Goal: Task Accomplishment & Management: Manage account settings

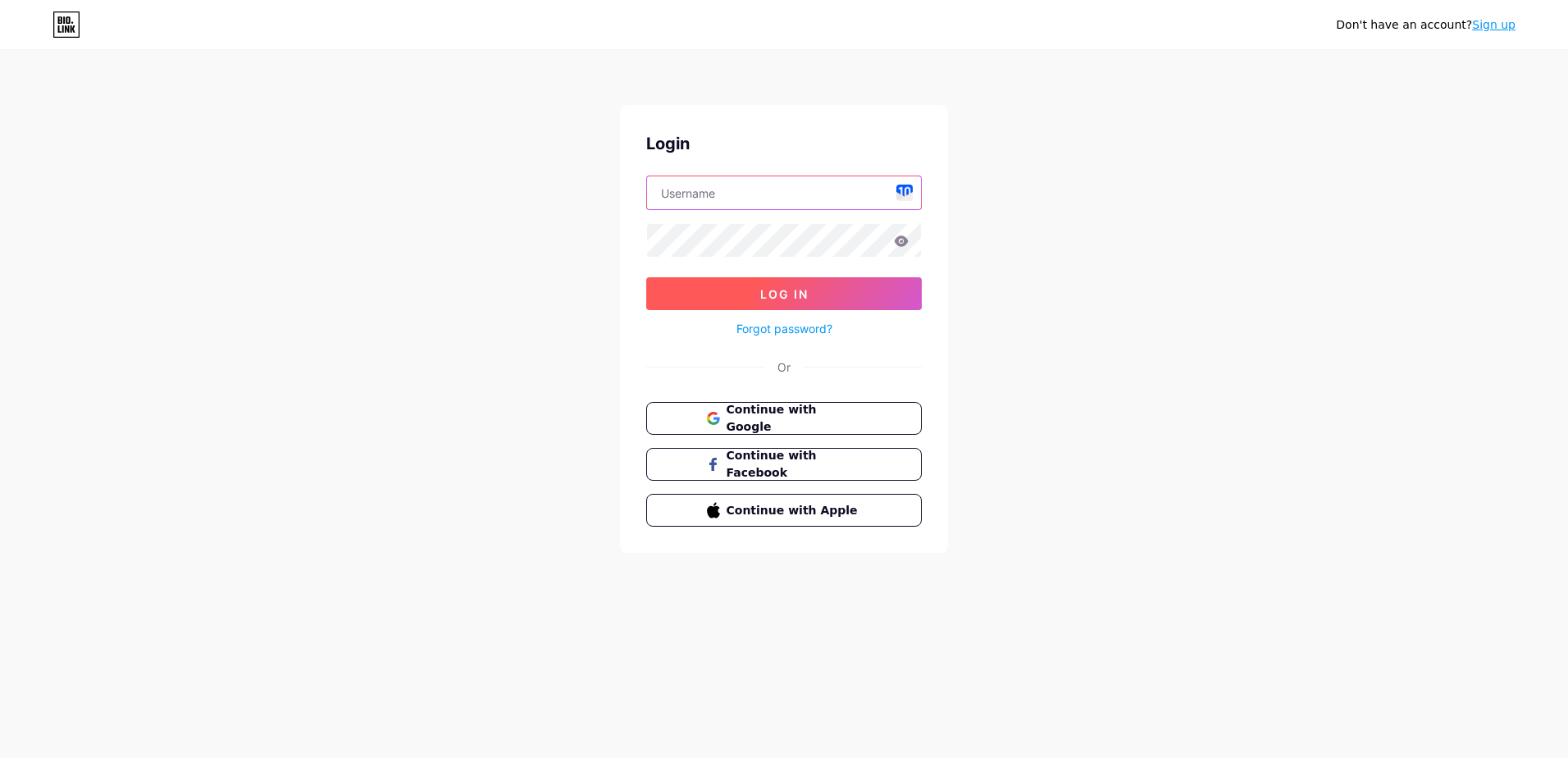
type input "[EMAIL_ADDRESS][DOMAIN_NAME]"
click at [771, 289] on span "Log In" at bounding box center [784, 294] width 48 height 14
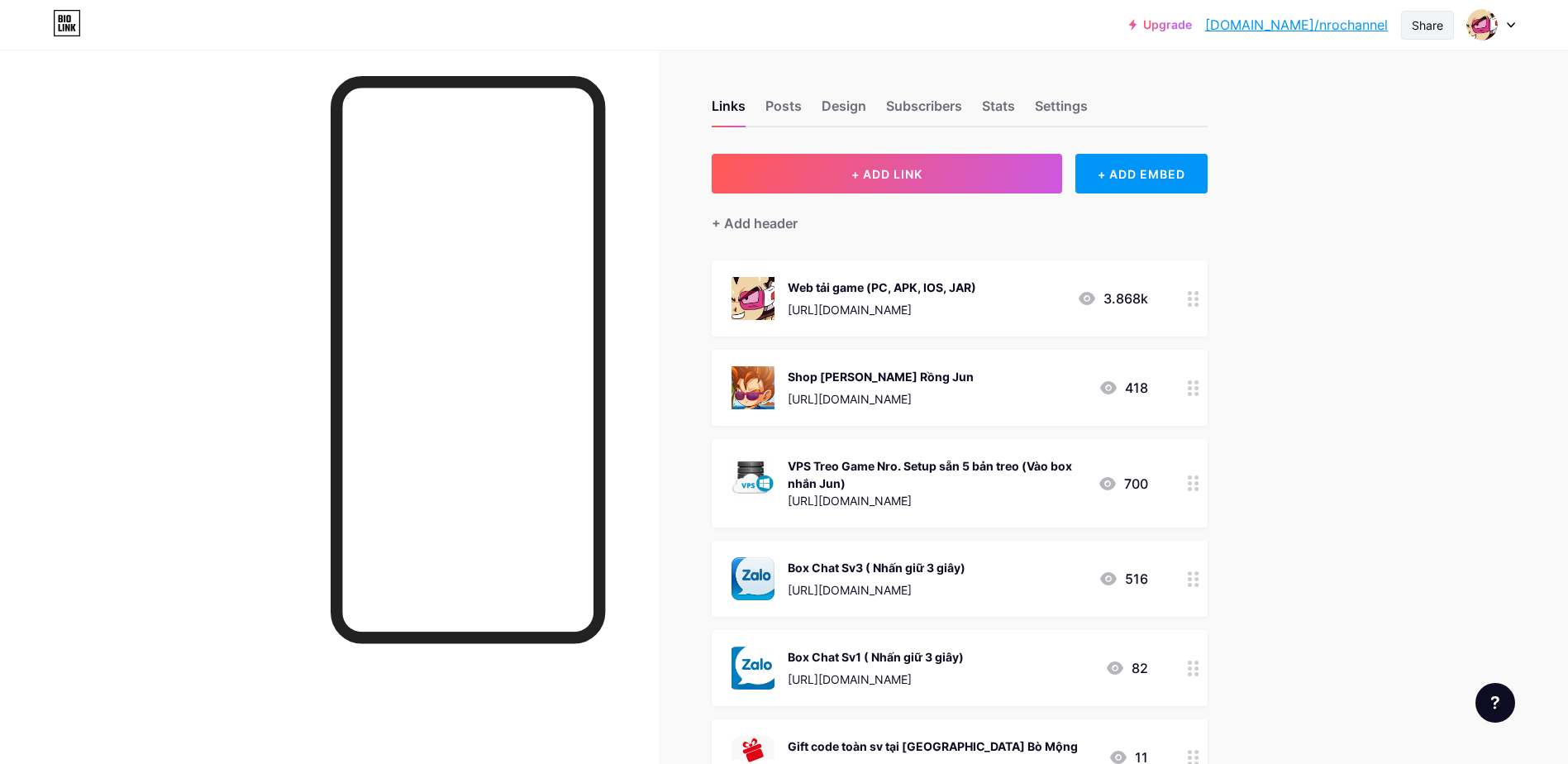
click at [1420, 24] on div "Share" at bounding box center [1427, 25] width 31 height 17
click at [1335, 71] on div "Copy link" at bounding box center [1329, 86] width 246 height 40
click at [1022, 293] on div "Web tải game (PC, APK, IOS, JAR) [URL][DOMAIN_NAME] 3.868k" at bounding box center [939, 298] width 416 height 43
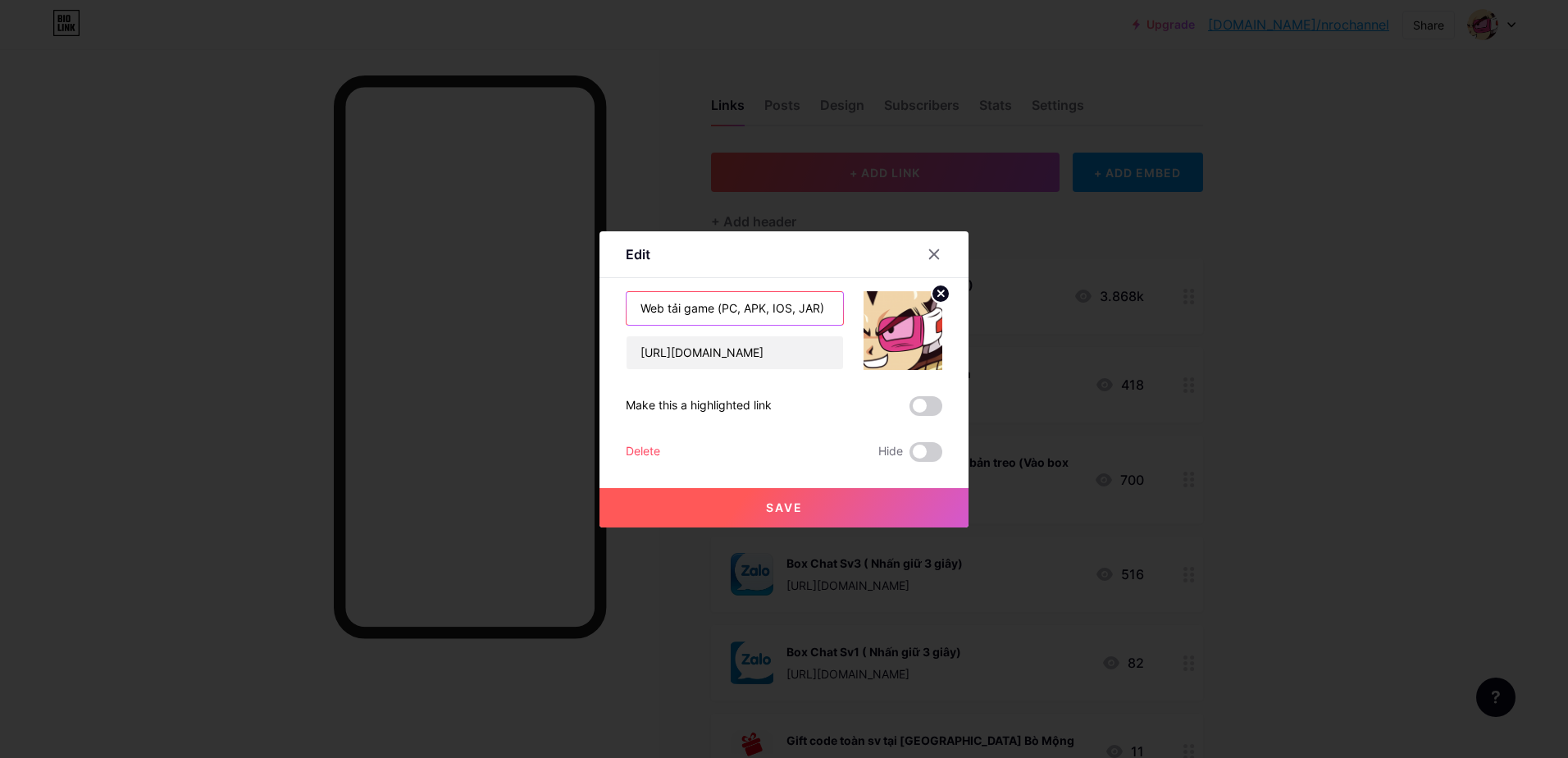
drag, startPoint x: 833, startPoint y: 306, endPoint x: 583, endPoint y: 311, distance: 250.0
click at [583, 311] on div "Edit Content YouTube Play YouTube video without leaving your page. ADD Vimeo Pl…" at bounding box center [784, 379] width 1568 height 758
type input "NRO ĐANG CHƠI"
click at [806, 521] on button "Save" at bounding box center [783, 508] width 369 height 40
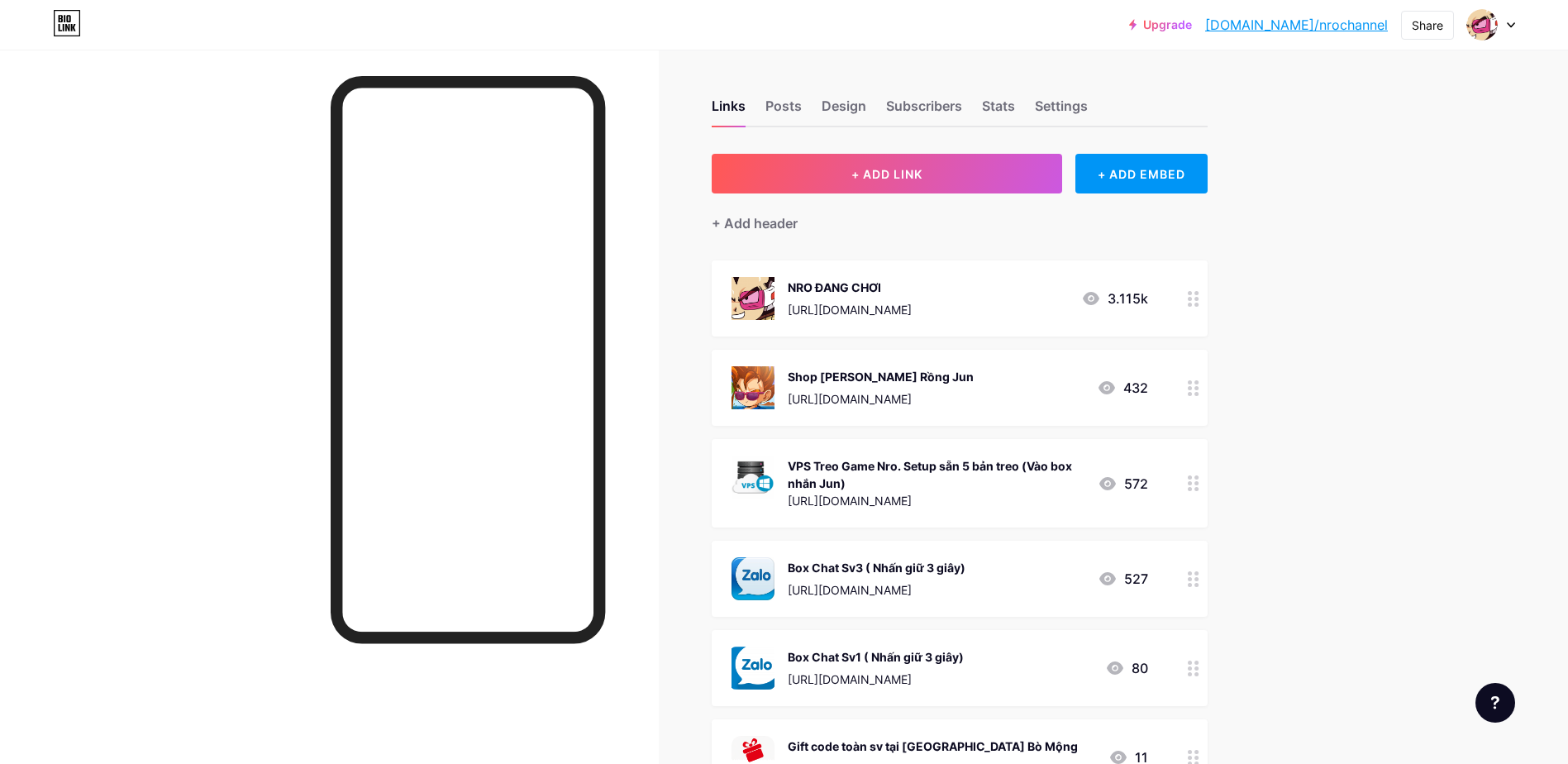
click at [961, 388] on div "Shop [PERSON_NAME] Rồng Jun [URL][DOMAIN_NAME]" at bounding box center [881, 387] width 186 height 43
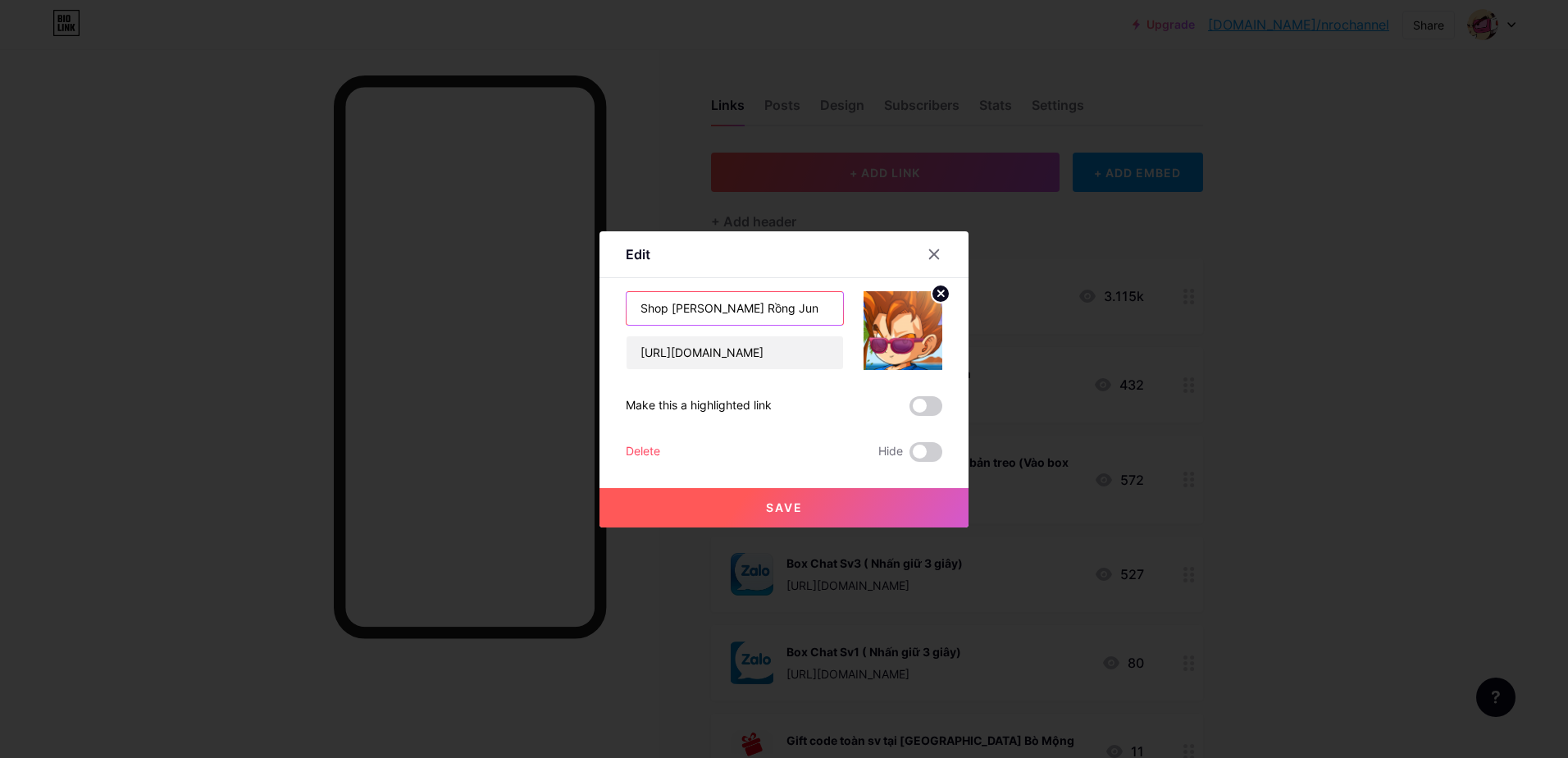
drag, startPoint x: 809, startPoint y: 312, endPoint x: 599, endPoint y: 317, distance: 210.1
click at [599, 317] on div "Edit Content YouTube Play YouTube video without leaving your page. ADD Vimeo Pl…" at bounding box center [783, 379] width 369 height 296
type input "SỌP ACC"
click at [826, 497] on button "Save" at bounding box center [783, 508] width 369 height 40
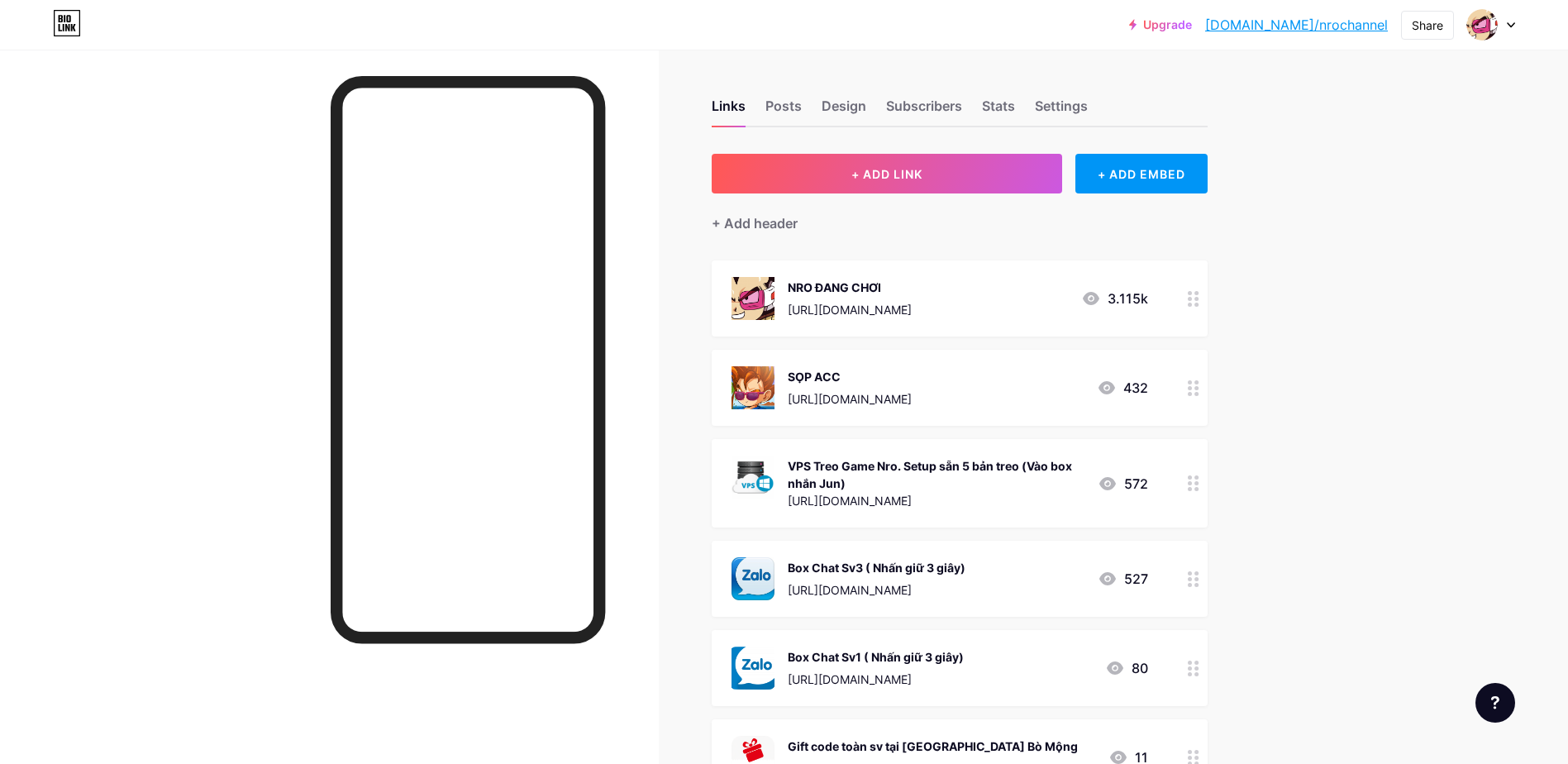
click at [977, 479] on div "VPS Treo Game Nro. Setup sẵn 5 bản treo (Vào box nhắn Jun)" at bounding box center [936, 475] width 297 height 35
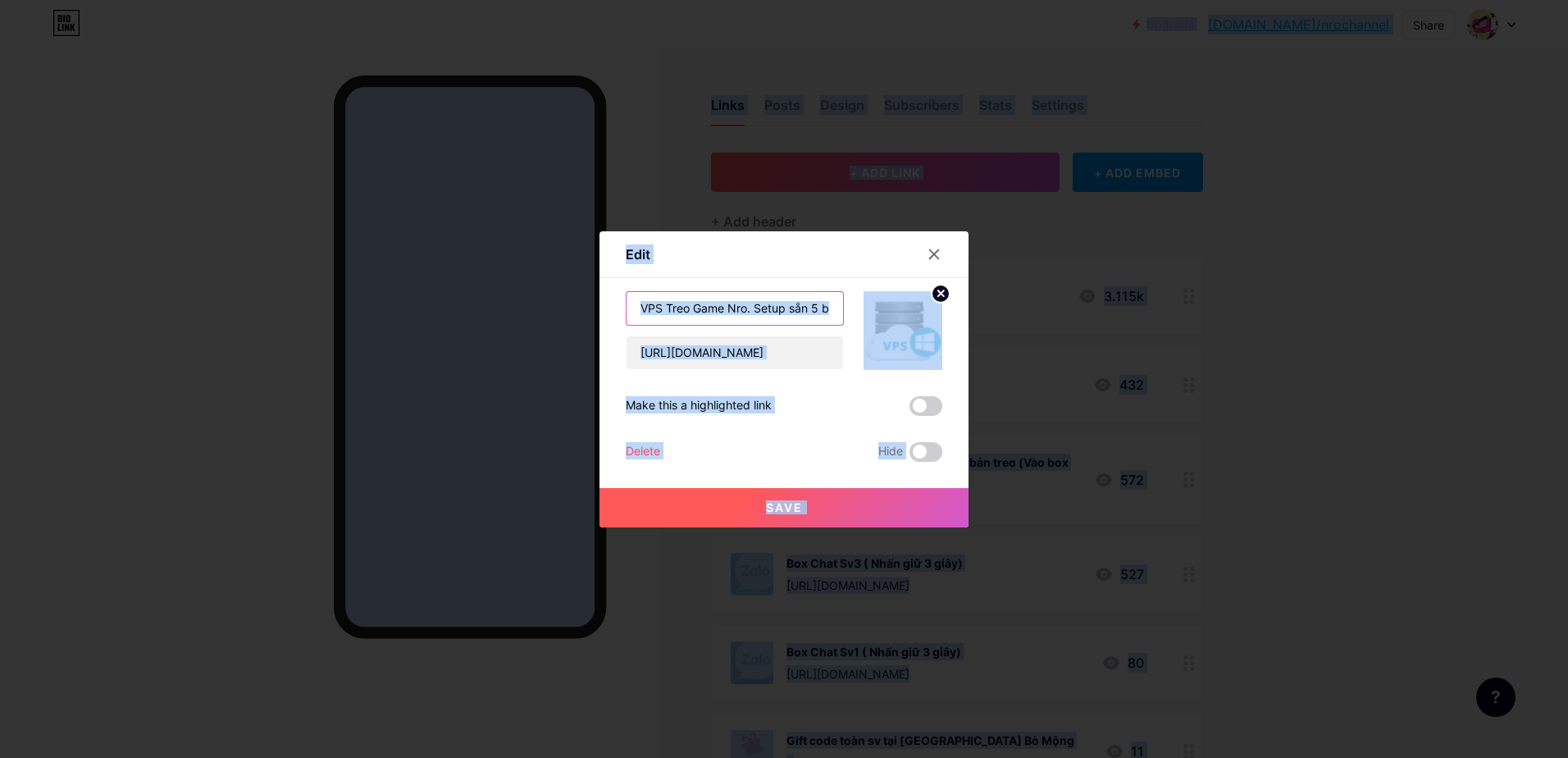
click at [775, 317] on input "VPS Treo Game Nro. Setup sẵn 5 bản treo (Vào box nhắn Jun)" at bounding box center [734, 308] width 216 height 33
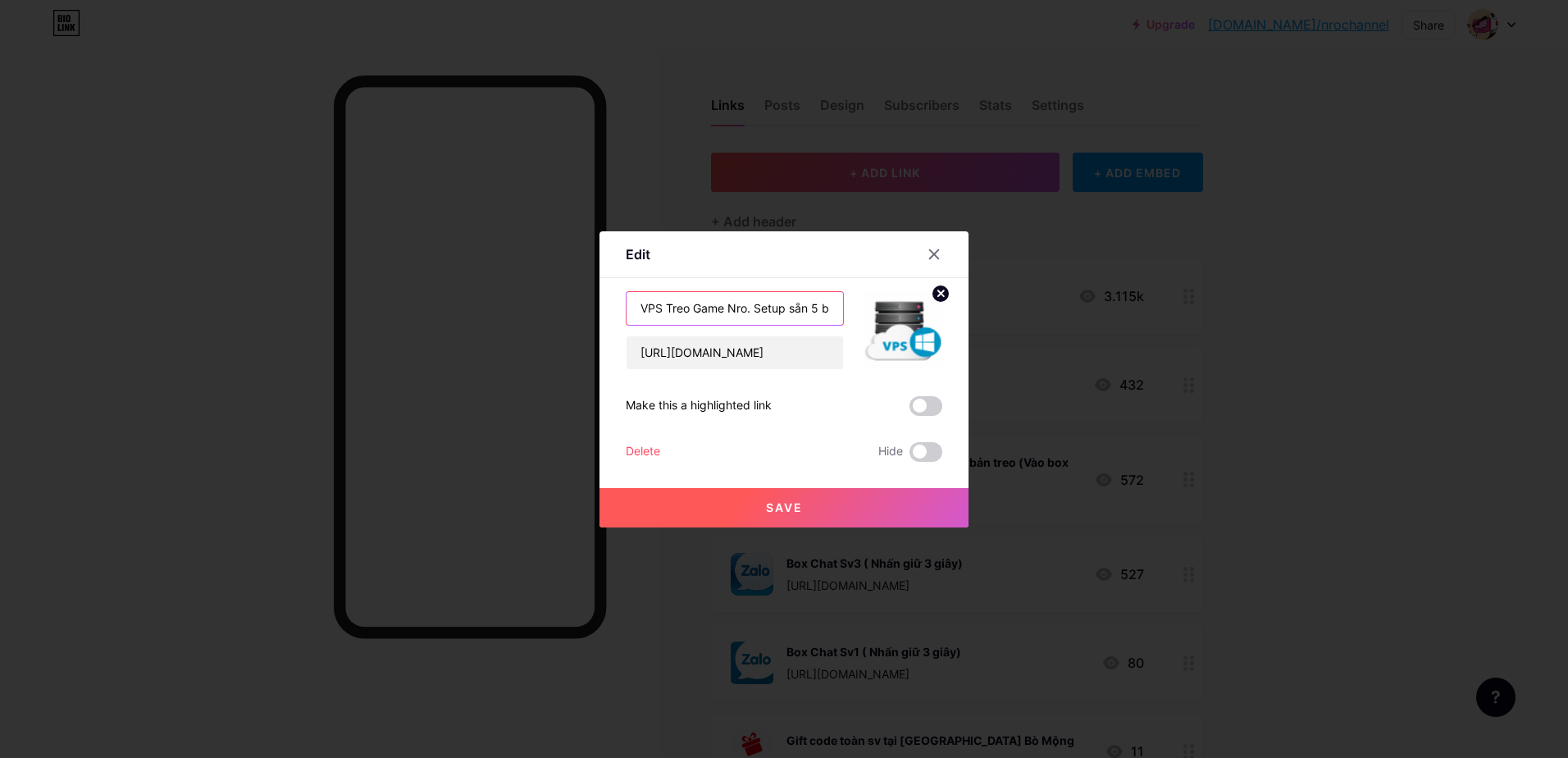
click at [801, 305] on input "VPS Treo Game Nro. Setup sẵn 5 bản treo (Vào box nhắn Jun)" at bounding box center [734, 308] width 216 height 33
type input "VPS TREO NRO"
click at [809, 505] on button "Save" at bounding box center [783, 508] width 369 height 40
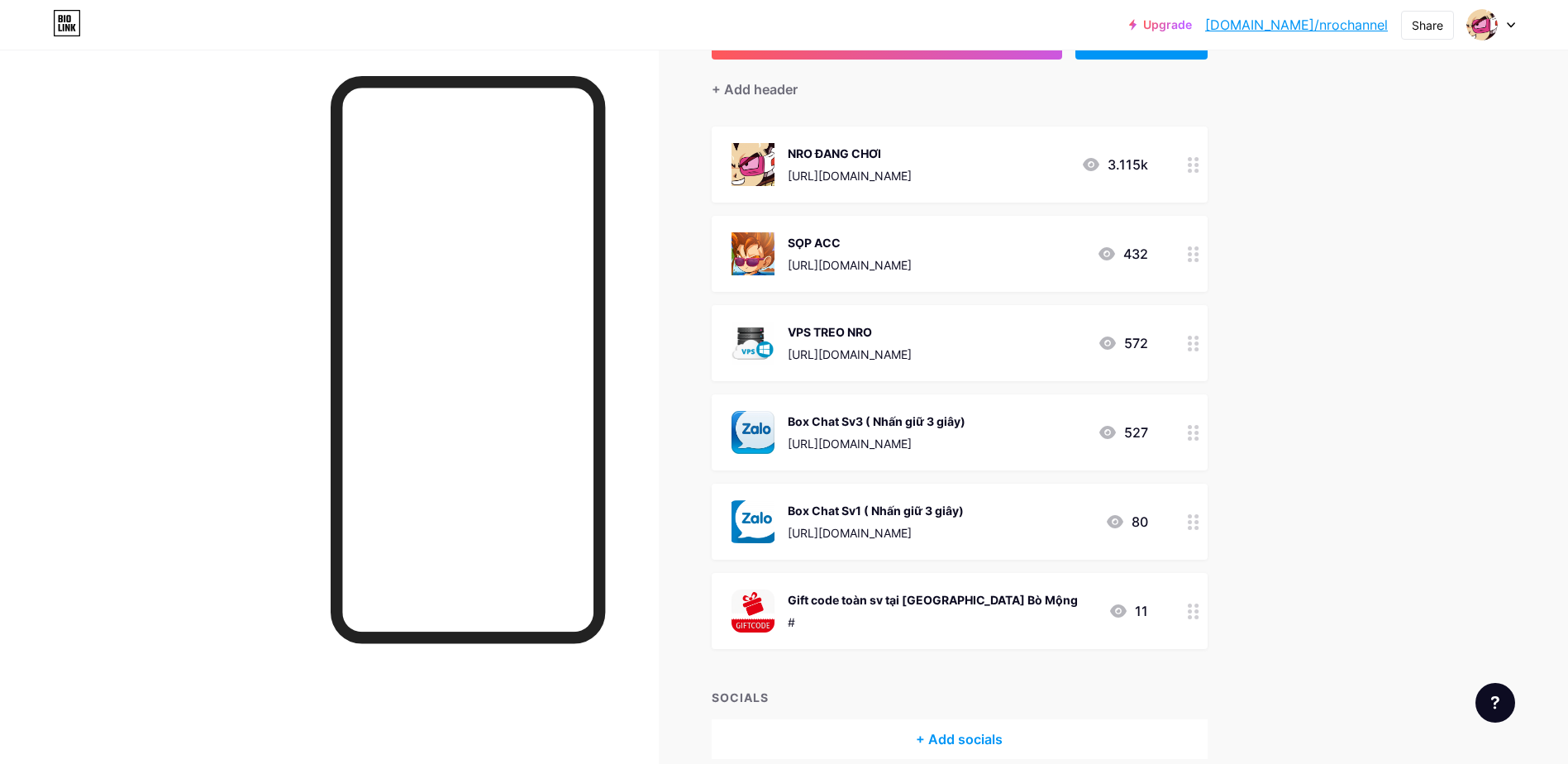
scroll to position [211, 0]
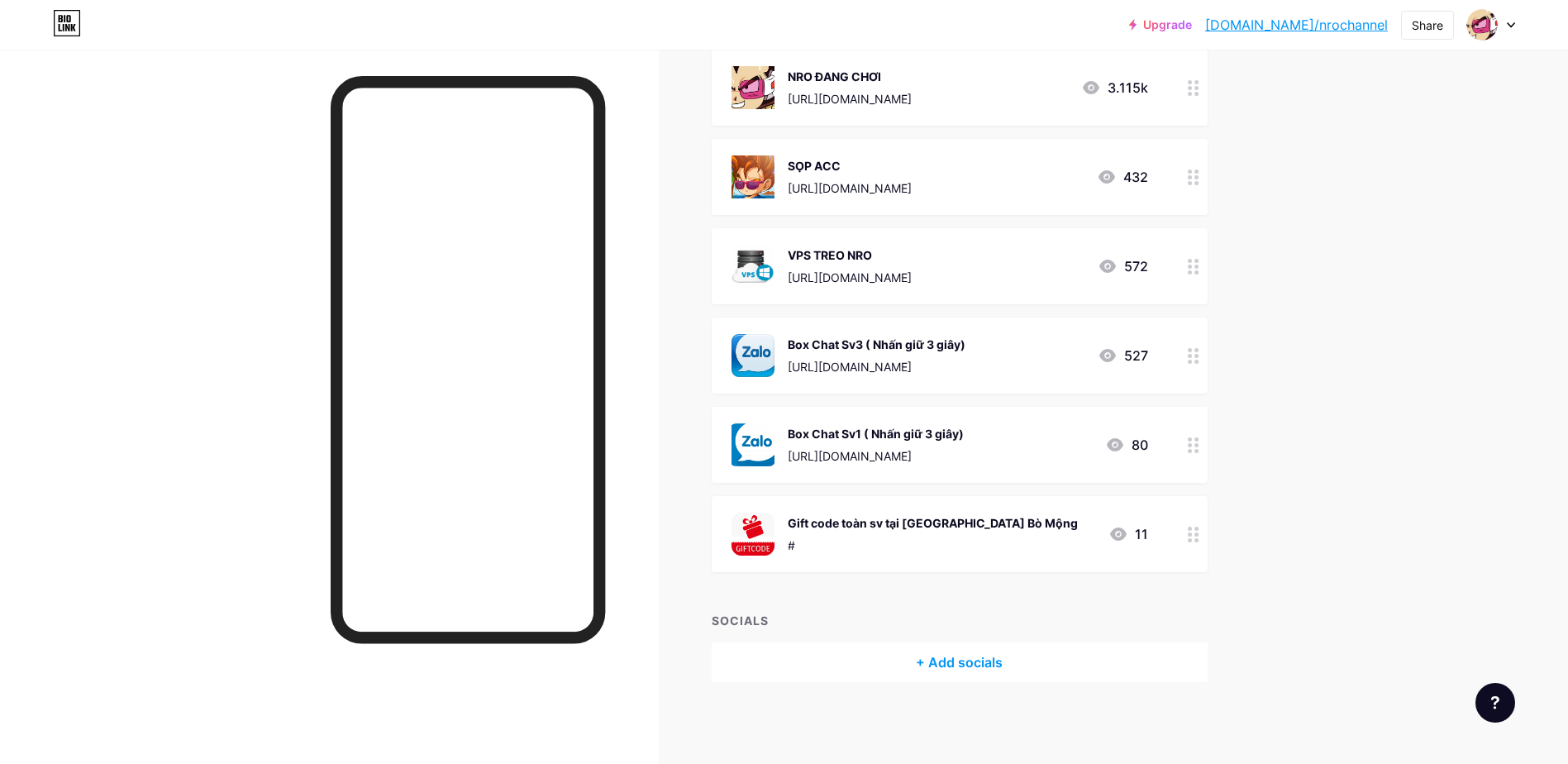
click at [944, 350] on div "Box Chat Sv3 ( Nhấn giữ 3 giây)" at bounding box center [876, 344] width 178 height 17
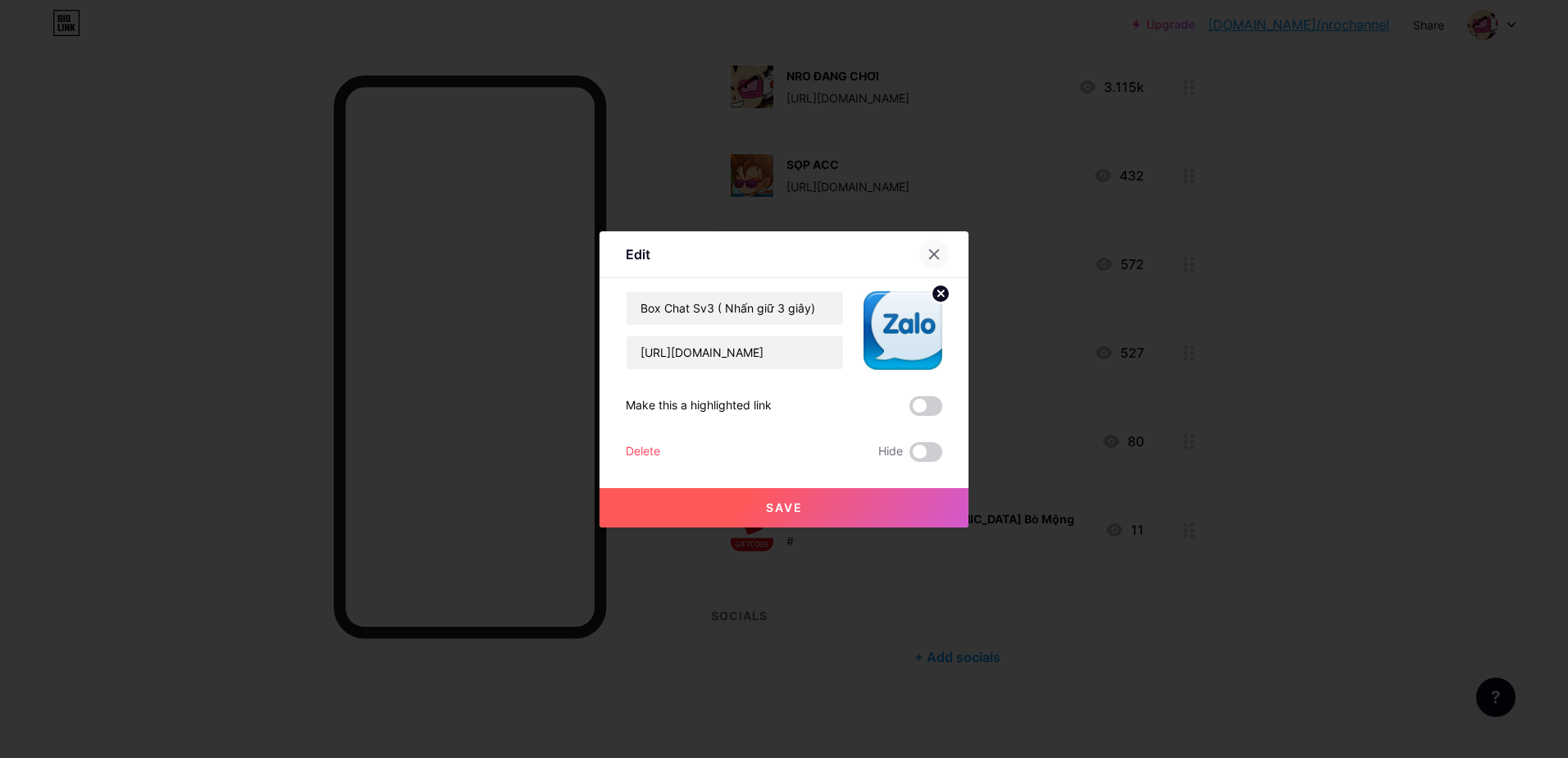
click at [941, 248] on div at bounding box center [933, 254] width 29 height 29
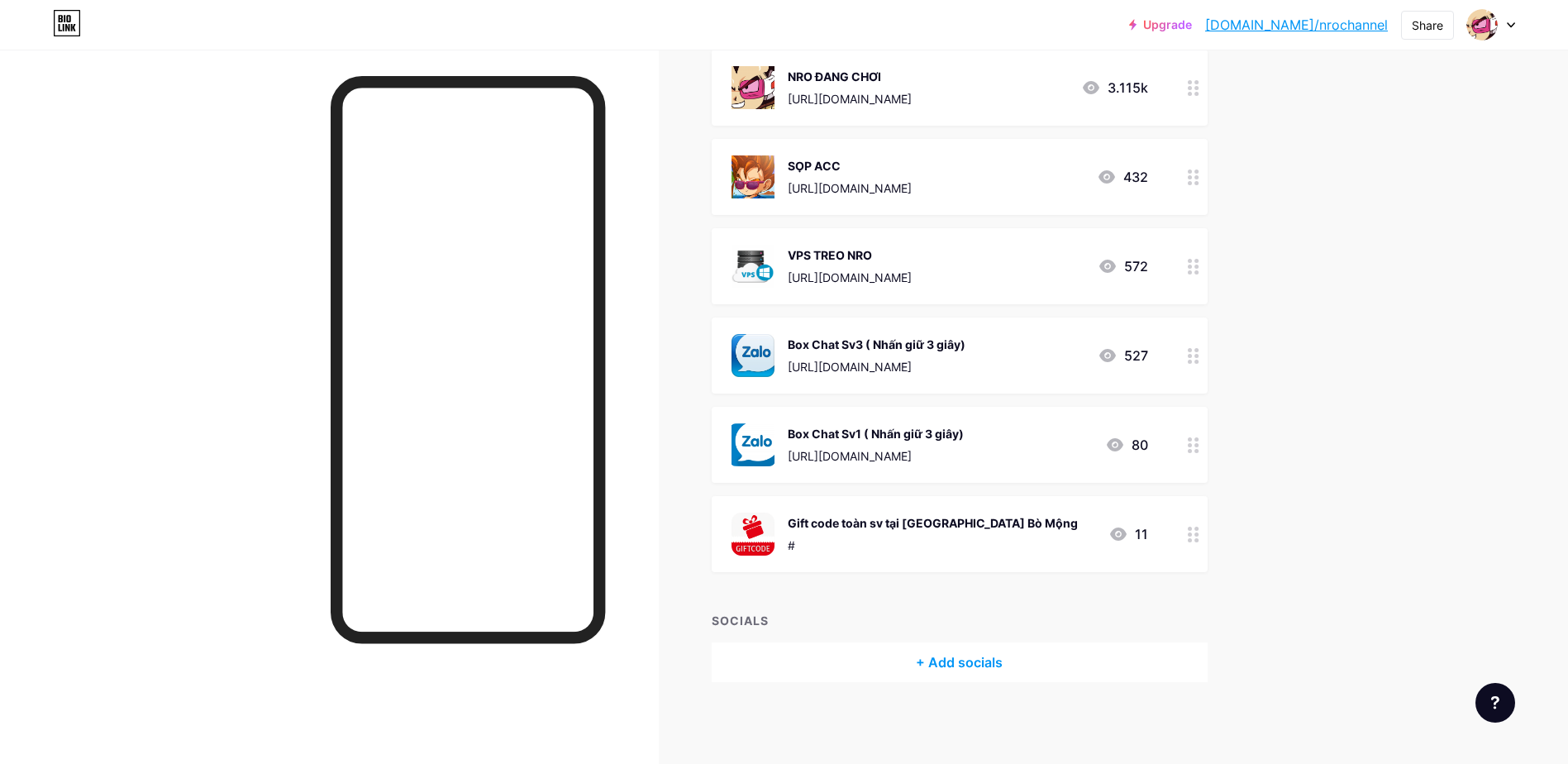
click at [1198, 450] on circle at bounding box center [1196, 451] width 4 height 4
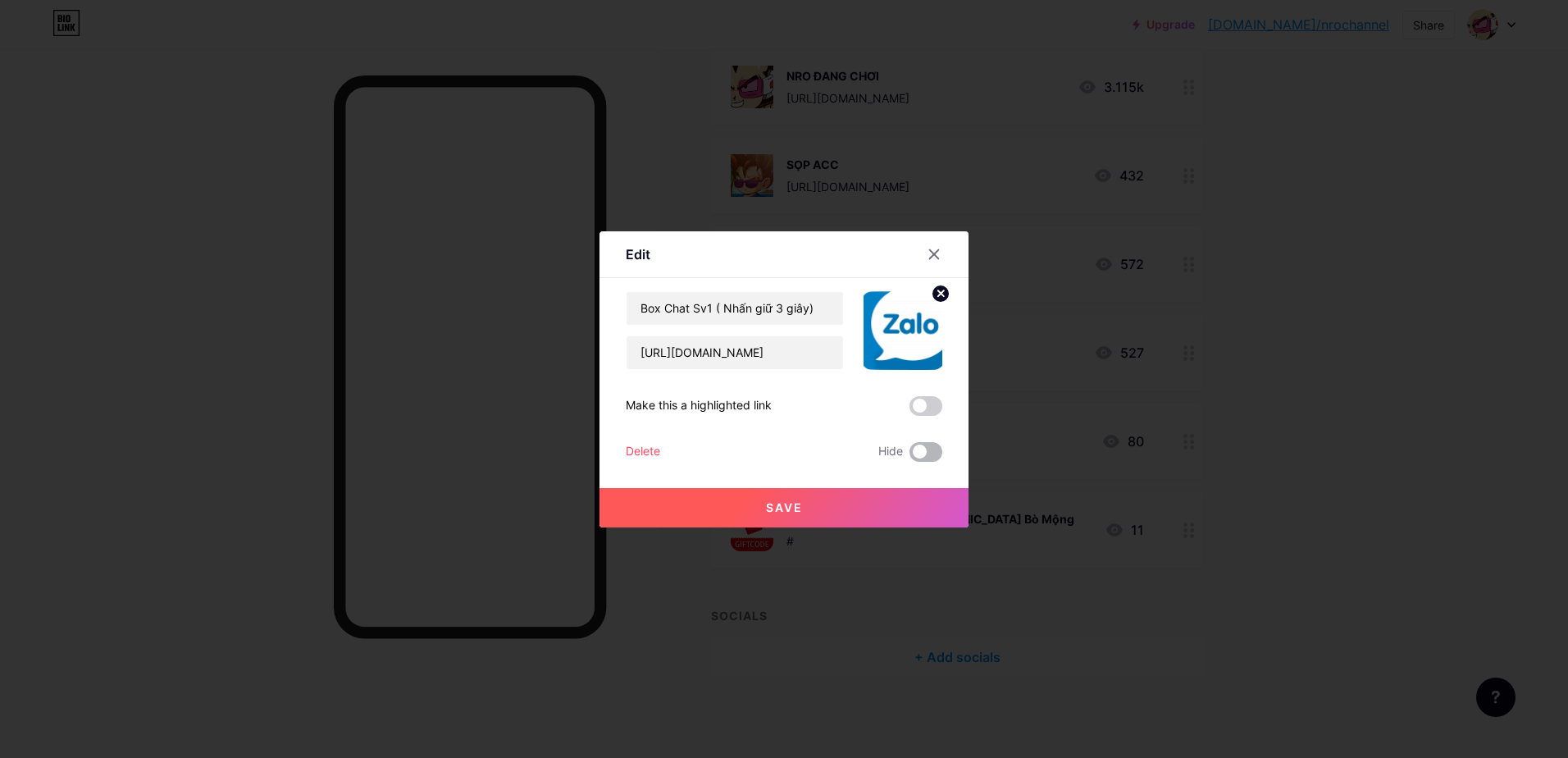
click at [932, 447] on span at bounding box center [926, 452] width 33 height 20
click at [909, 456] on input "checkbox" at bounding box center [909, 456] width 0 height 0
click at [884, 505] on button "Save" at bounding box center [783, 508] width 369 height 40
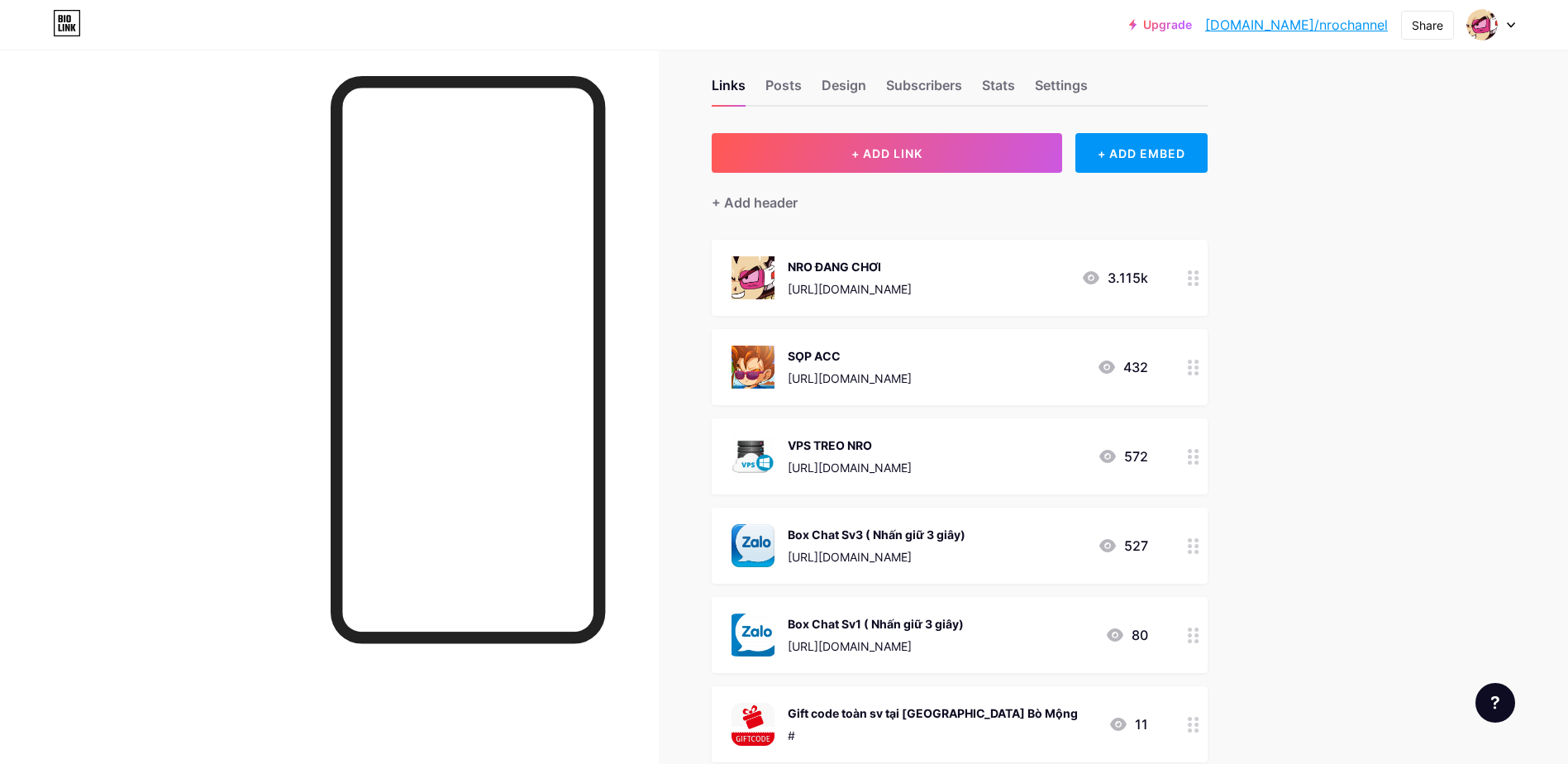
scroll to position [0, 0]
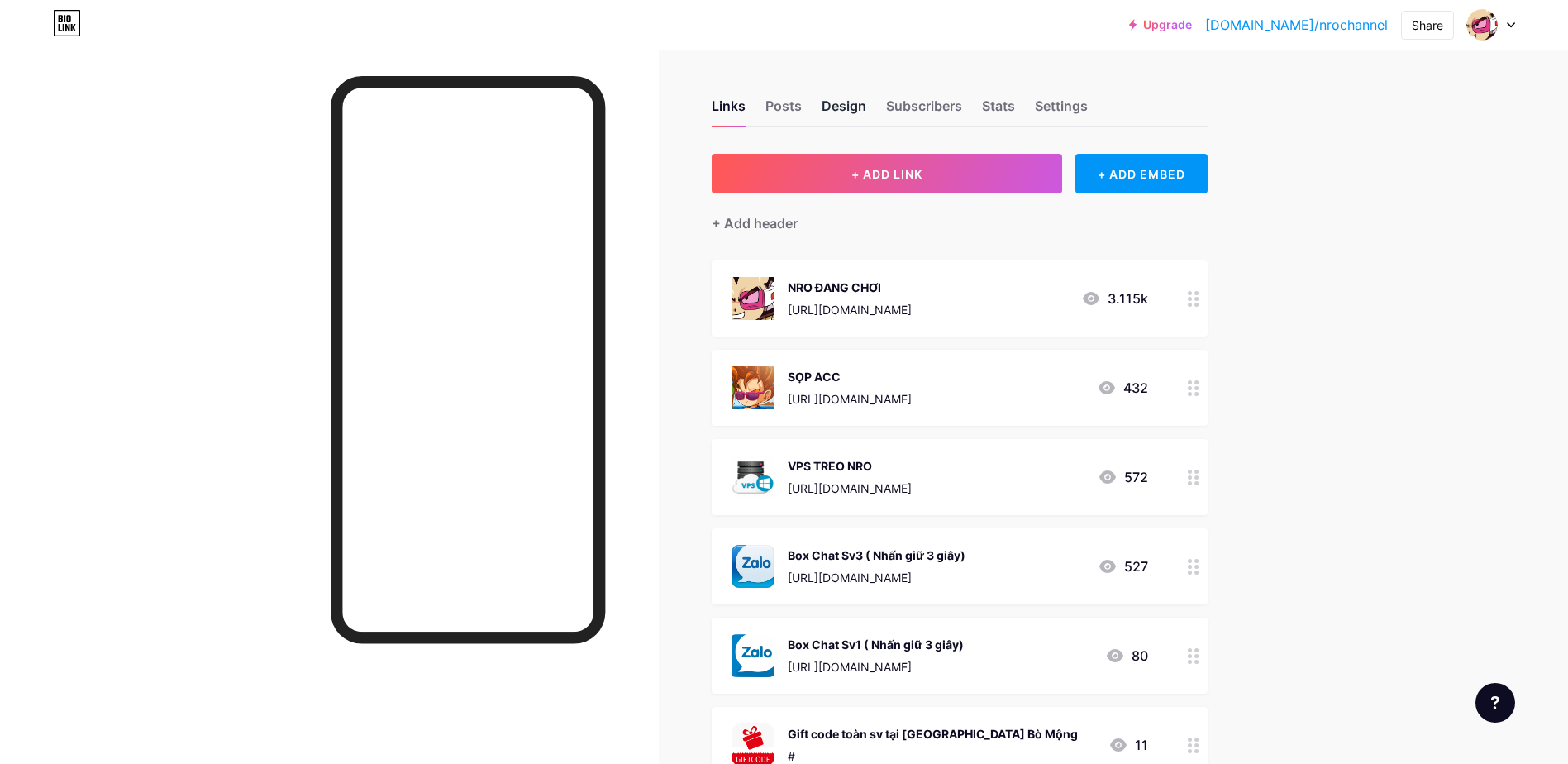
click at [851, 101] on div "Design" at bounding box center [843, 110] width 45 height 29
click at [919, 101] on div "Subscribers" at bounding box center [924, 110] width 76 height 29
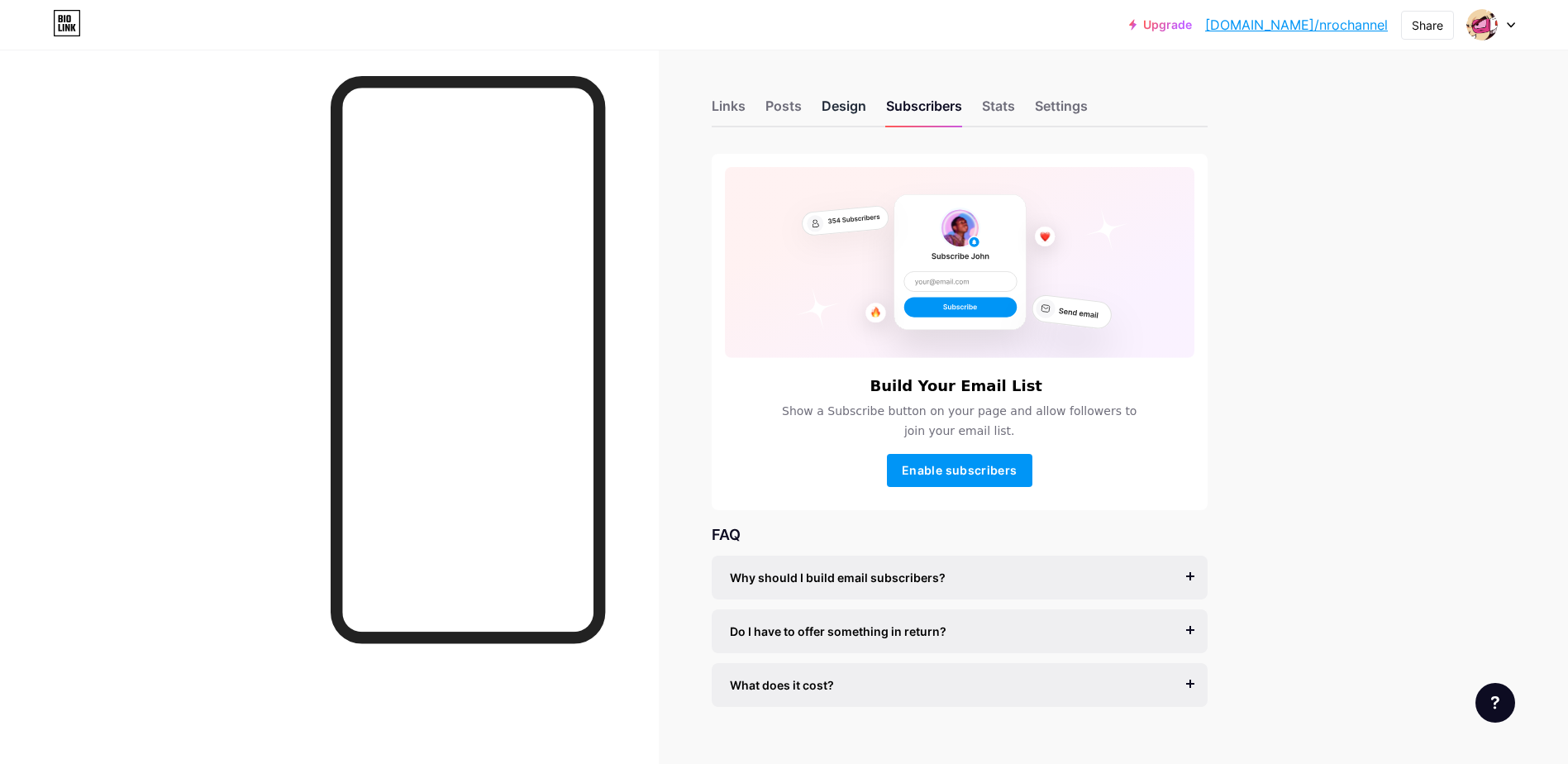
click at [851, 96] on div "Design" at bounding box center [843, 110] width 45 height 29
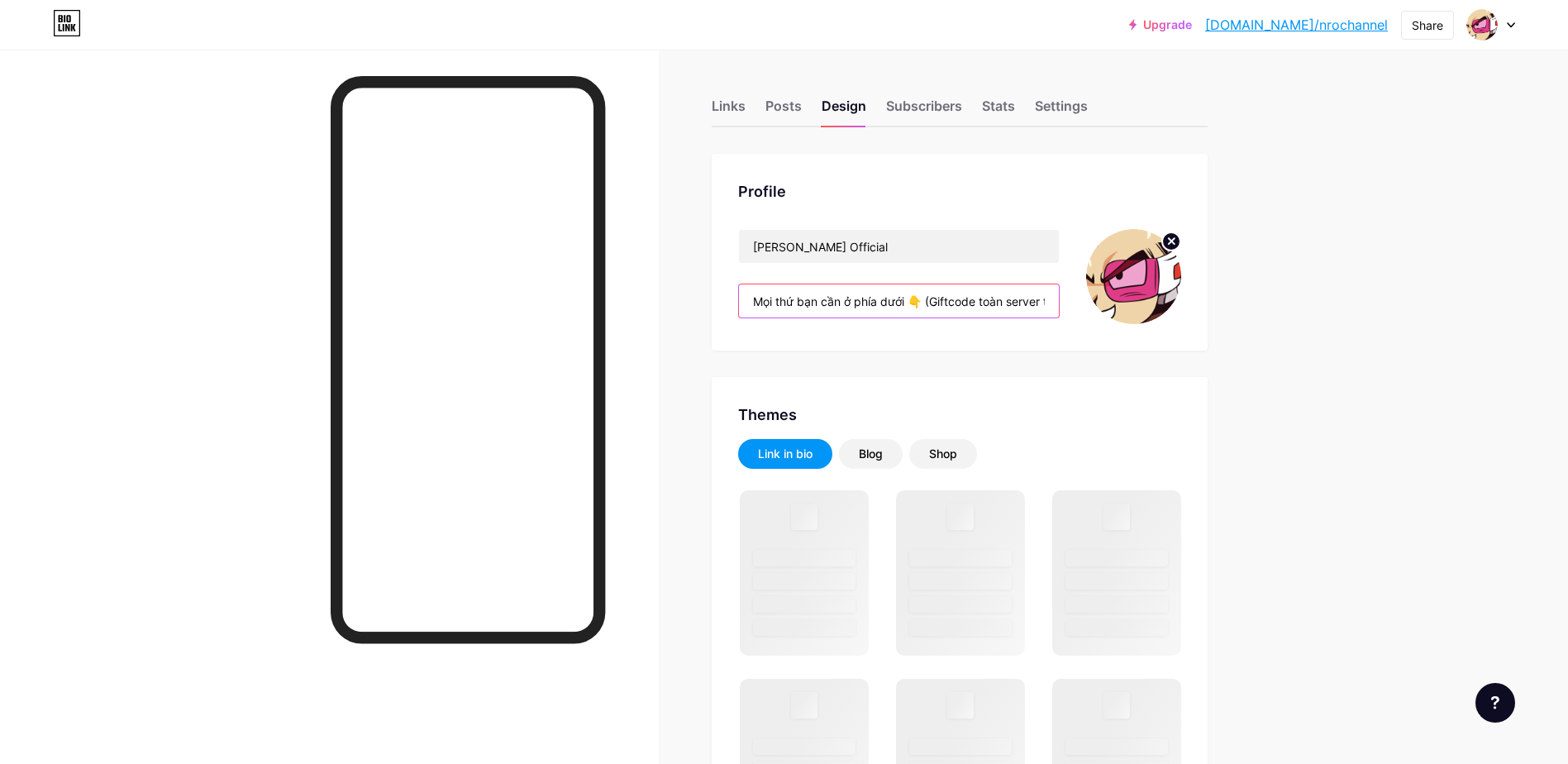
click at [884, 296] on input "Mọi thứ bạn cần ở phía dưới 👇 (Giftcode toàn server trong box chat)" at bounding box center [899, 301] width 319 height 33
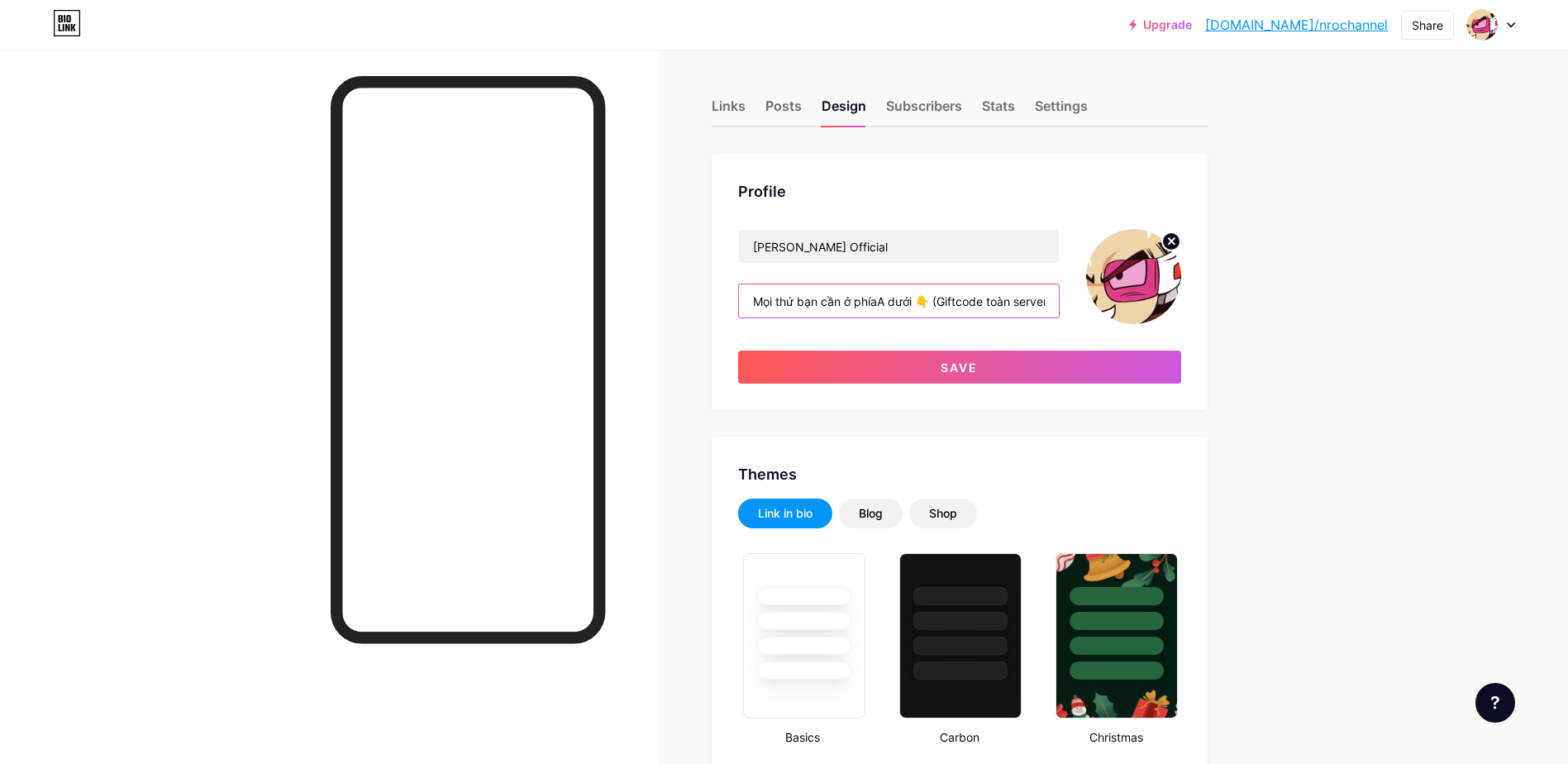
click at [926, 300] on input "Mọi thứ bạn cần ở phíaA dưới 👇 (Giftcode toàn server trong box chat)" at bounding box center [899, 301] width 319 height 33
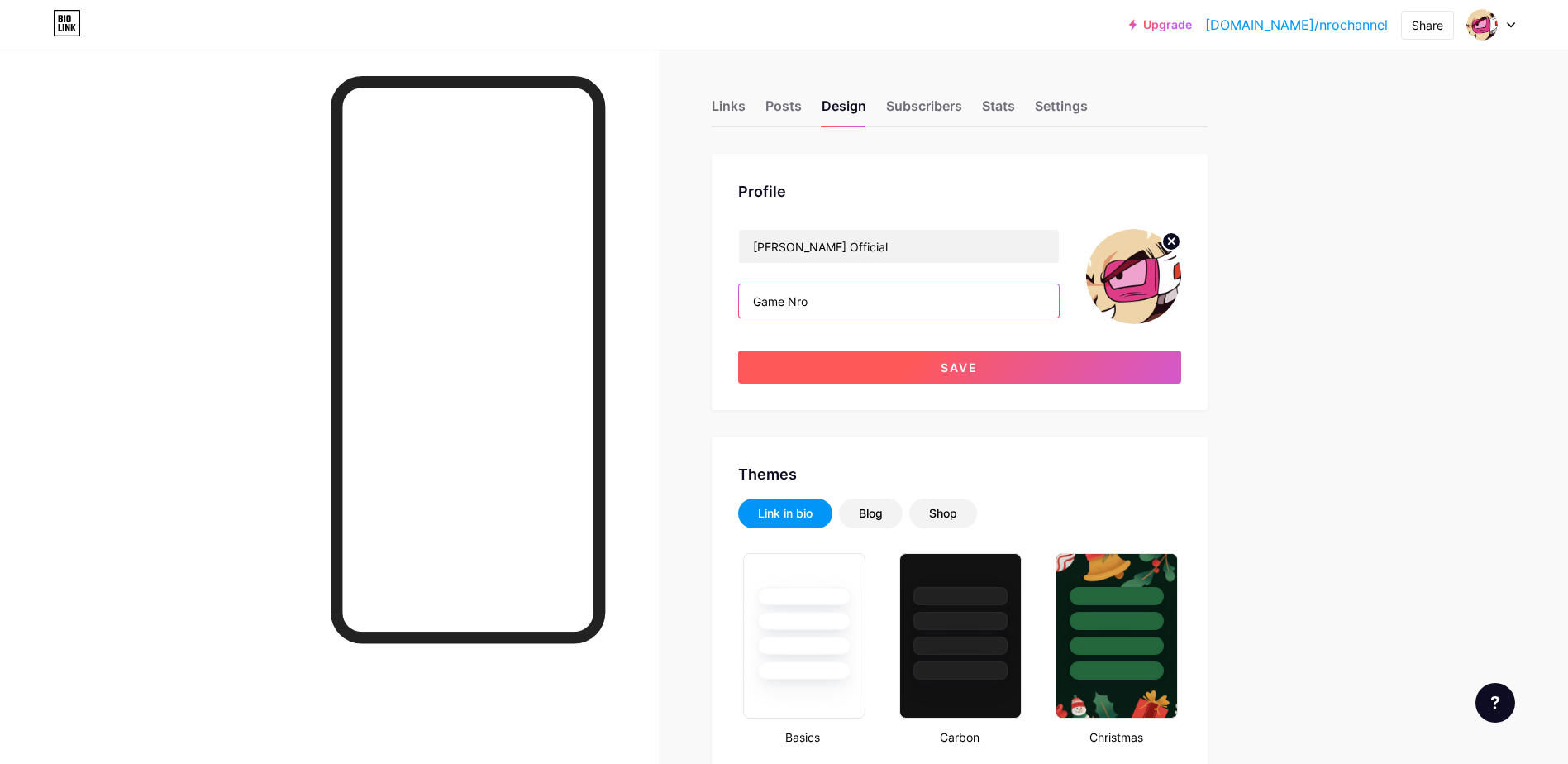
type input "Game Nro"
click at [973, 366] on span "Save" at bounding box center [958, 367] width 37 height 14
